Goal: Entertainment & Leisure: Consume media (video, audio)

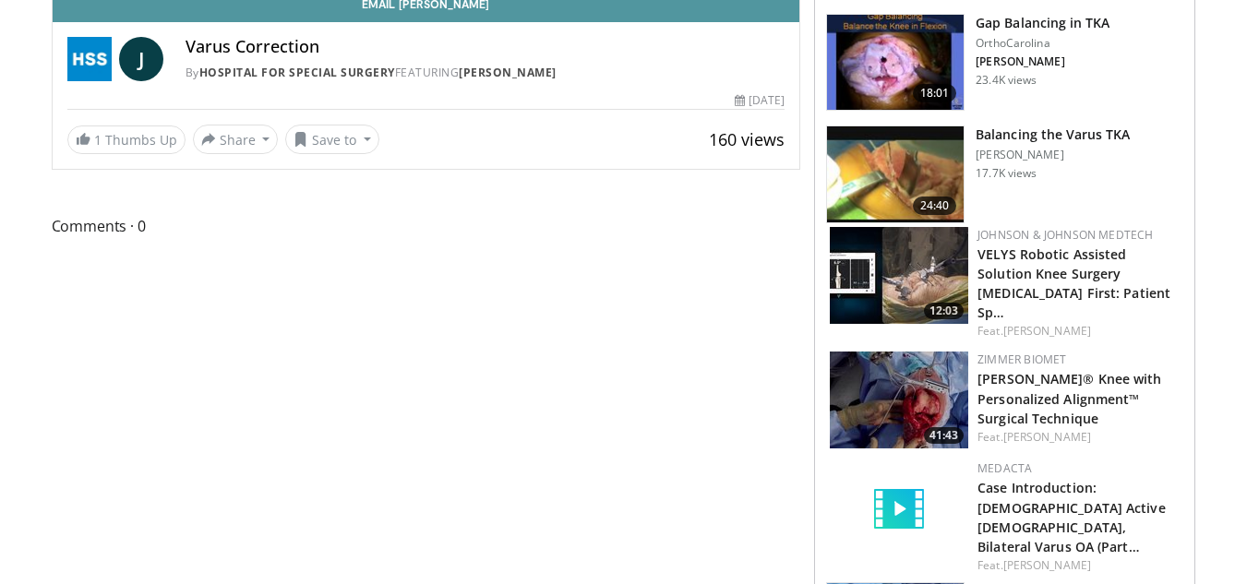
scroll to position [174, 0]
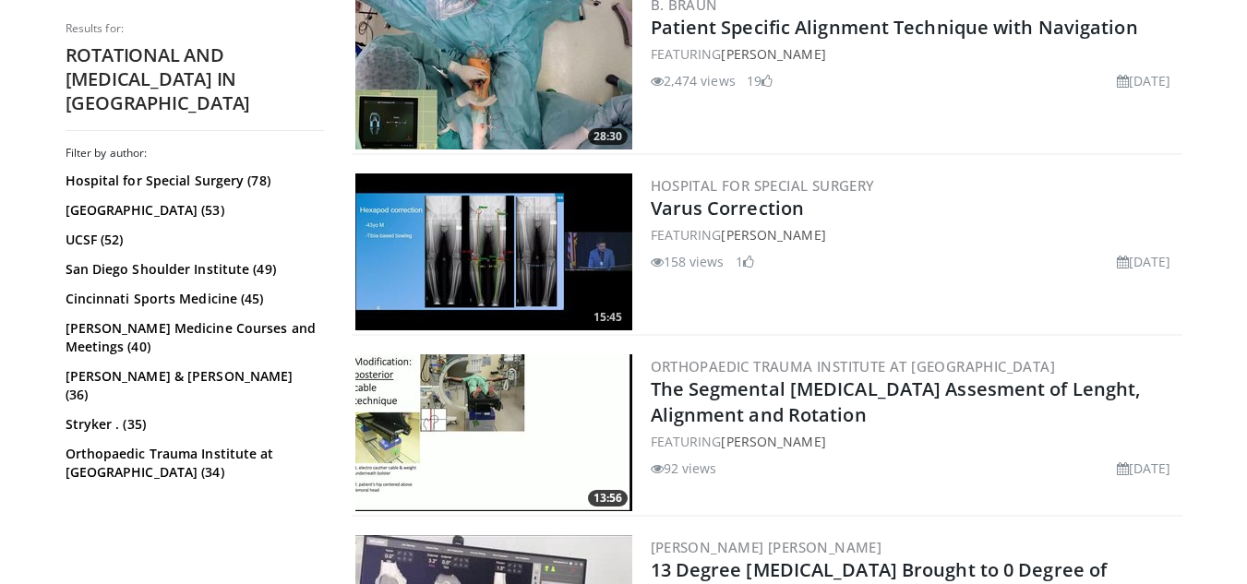
scroll to position [886, 0]
